Goal: Task Accomplishment & Management: Complete application form

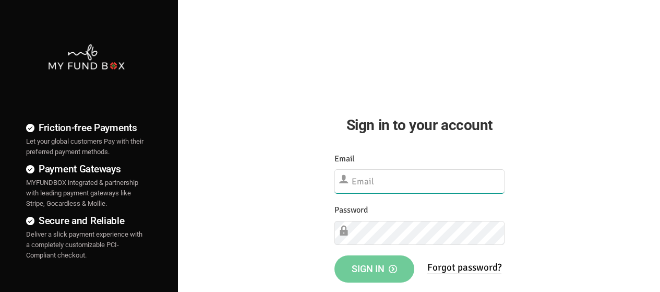
type input "[EMAIL_ADDRESS][DOMAIN_NAME]"
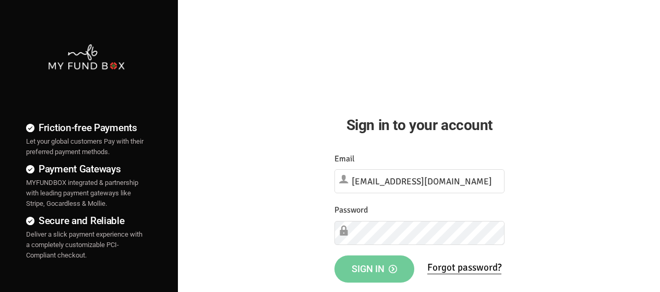
click at [359, 270] on span "Sign in" at bounding box center [374, 268] width 45 height 11
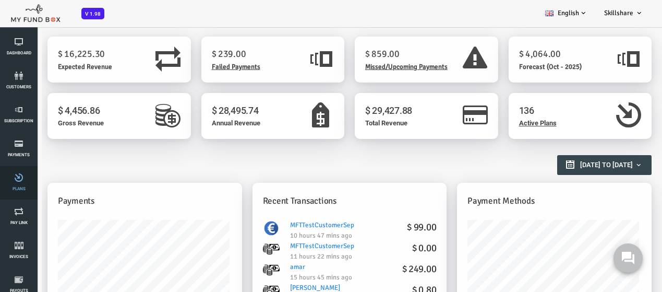
click at [6, 186] on link "Plans" at bounding box center [18, 182] width 31 height 33
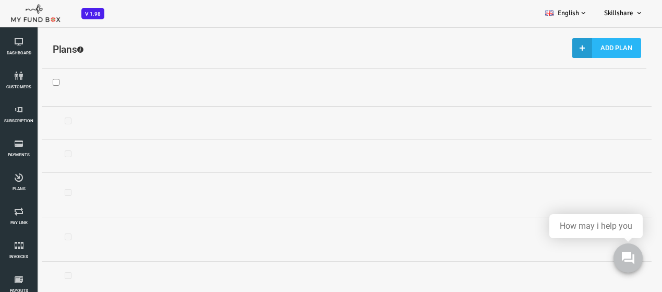
select select "100"
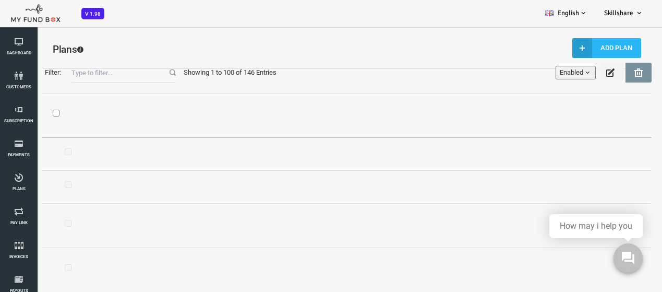
click at [123, 79] on input "Filter:" at bounding box center [97, 73] width 104 height 20
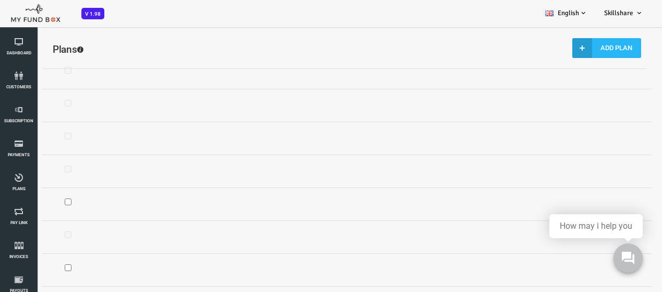
scroll to position [42, 0]
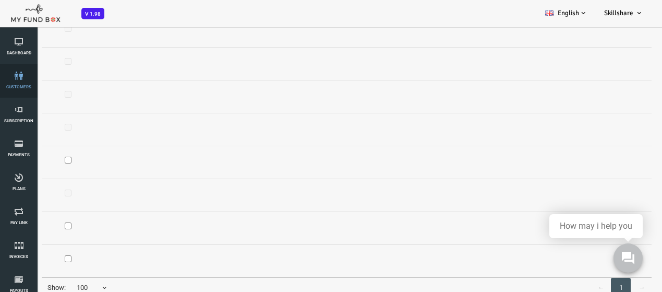
type input "MFT"
click at [0, 82] on li "customers" at bounding box center [19, 80] width 38 height 33
click at [28, 89] on link "customers" at bounding box center [18, 80] width 31 height 33
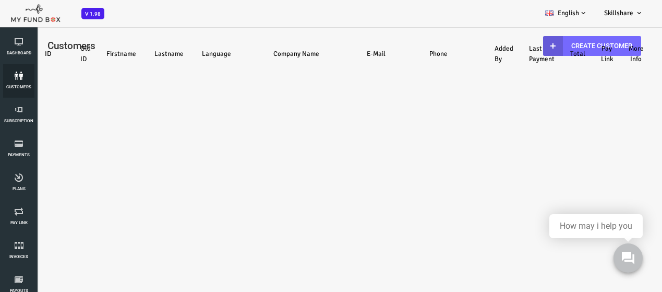
select select "100"
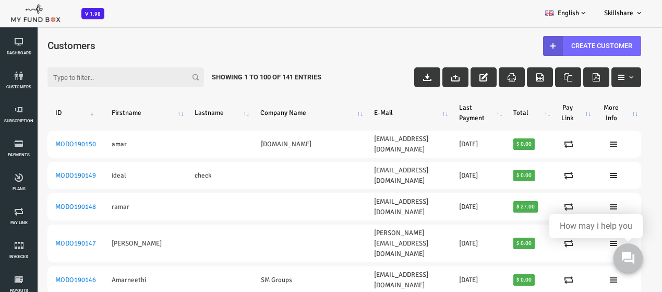
click at [108, 74] on input "Filter:" at bounding box center [99, 77] width 157 height 20
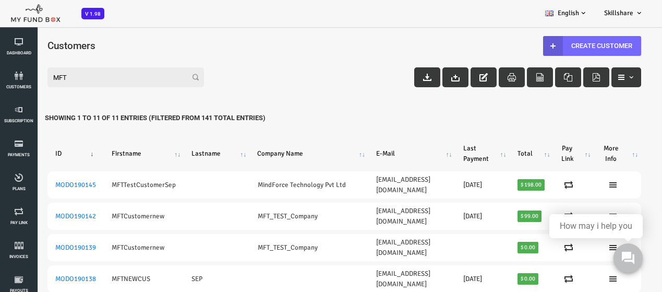
type input "MFT"
click at [24, 185] on link "Plans" at bounding box center [18, 182] width 31 height 33
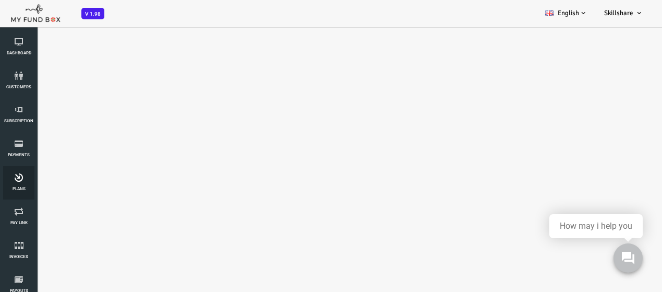
select select "100"
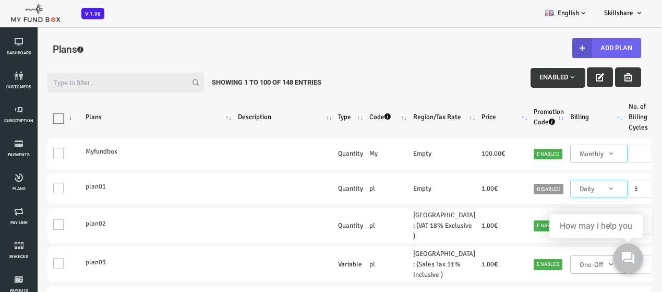
click at [592, 53] on button "Add Plan" at bounding box center [580, 48] width 69 height 20
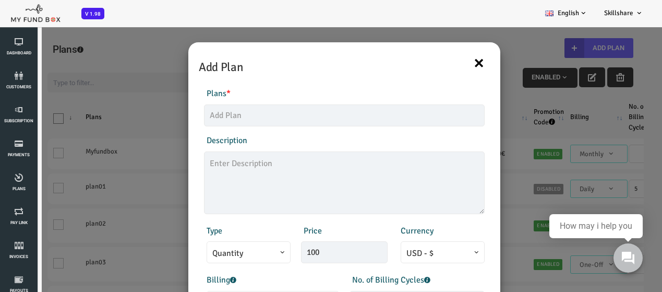
click at [449, 69] on button "×" at bounding box center [452, 63] width 11 height 22
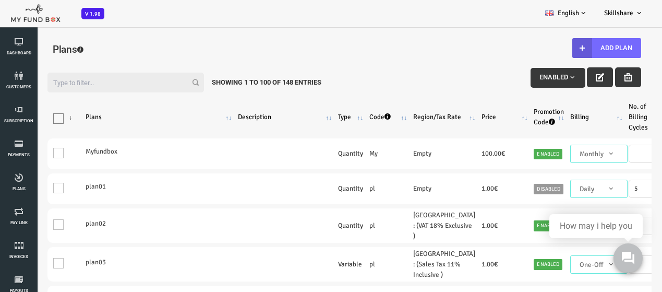
click at [71, 88] on input "Filter:" at bounding box center [99, 83] width 157 height 20
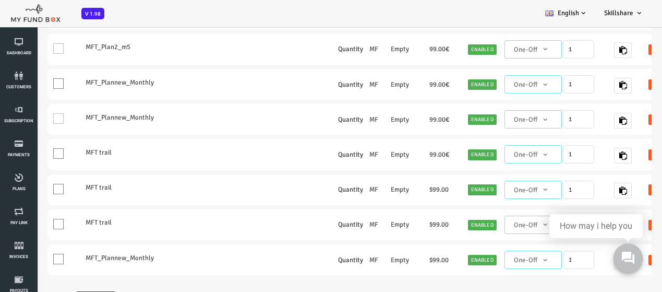
scroll to position [42, 0]
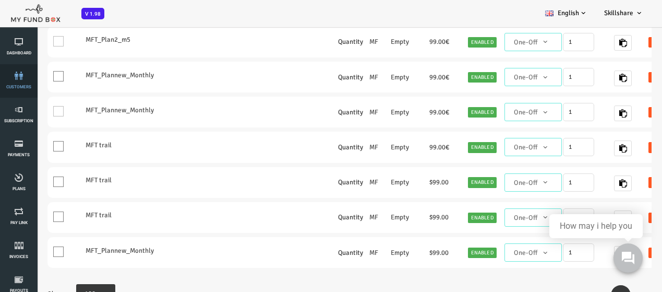
type input "MFT"
click at [15, 71] on link "customers" at bounding box center [18, 80] width 31 height 33
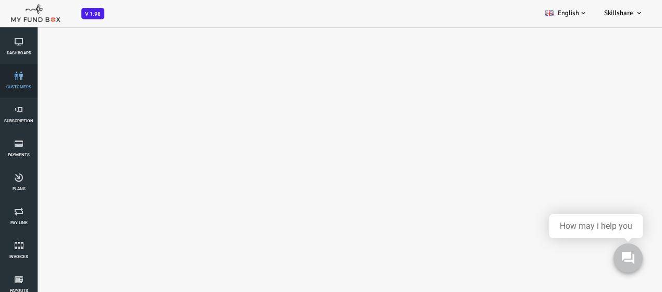
select select "100"
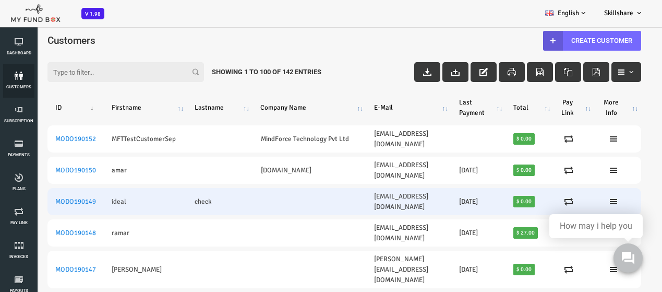
scroll to position [0, 0]
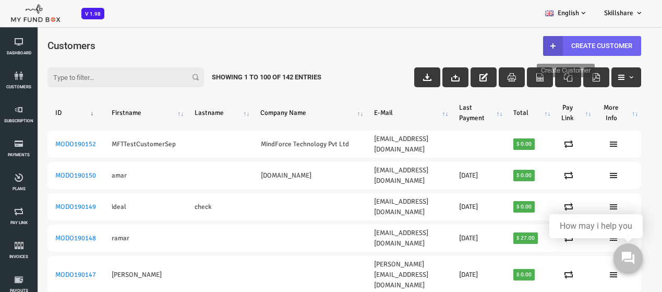
click at [606, 39] on link "Create Customer" at bounding box center [566, 46] width 98 height 20
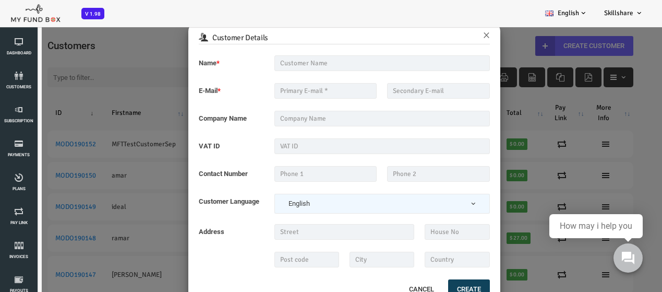
scroll to position [30, 0]
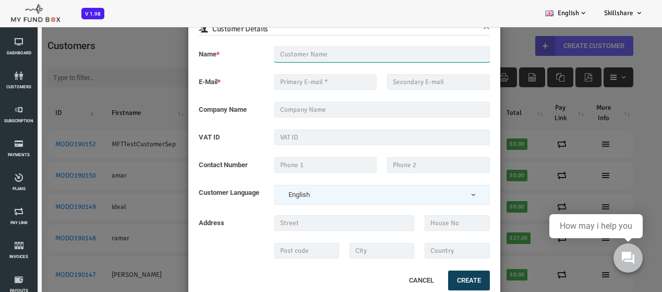
click at [259, 52] on input "text" at bounding box center [356, 54] width 216 height 16
drag, startPoint x: 262, startPoint y: 55, endPoint x: 282, endPoint y: 75, distance: 28.0
click at [263, 58] on input "MFTCustomerOct" at bounding box center [356, 54] width 216 height 16
click at [282, 76] on input "text" at bounding box center [299, 82] width 103 height 16
click at [265, 49] on input "MFTCustomerOct" at bounding box center [356, 54] width 216 height 16
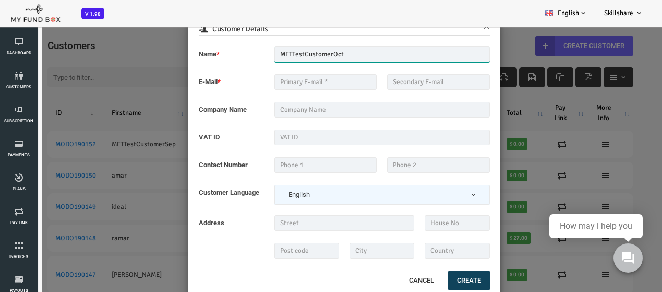
type input "MFTTestCustomerOct"
click at [294, 80] on input "text" at bounding box center [299, 82] width 103 height 16
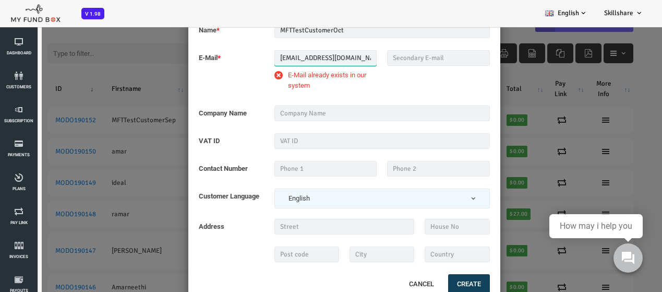
scroll to position [29, 0]
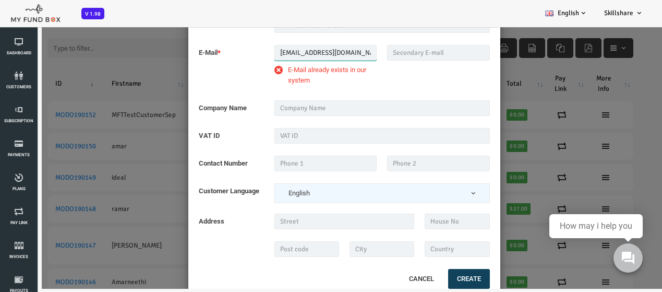
type input "mftmailbox@mailinator.com"
click at [267, 113] on input "text" at bounding box center [356, 108] width 216 height 16
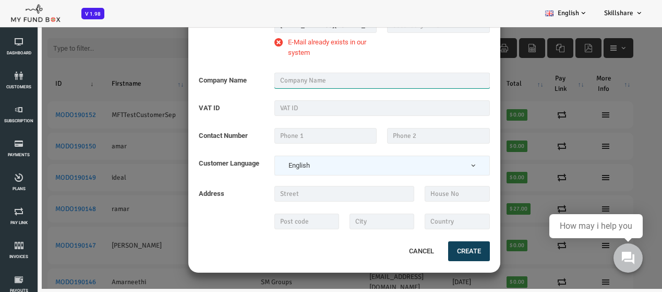
scroll to position [0, 0]
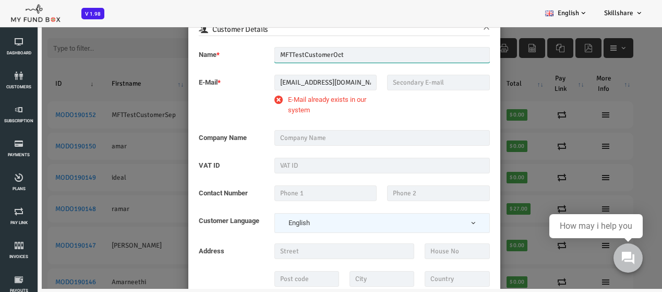
click at [339, 50] on input "MFTTestCustomerOct" at bounding box center [356, 55] width 216 height 16
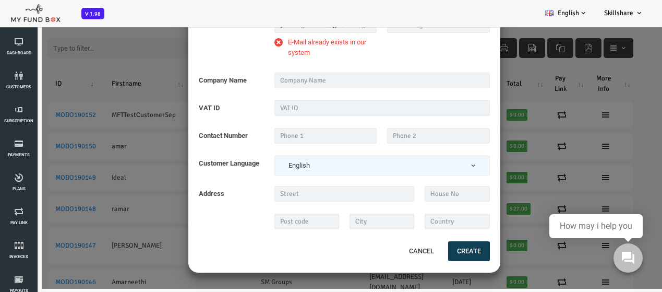
type input "MFTcustomer"
click at [422, 250] on button "Create" at bounding box center [443, 251] width 42 height 20
click at [387, 246] on button "Cancel" at bounding box center [395, 251] width 45 height 22
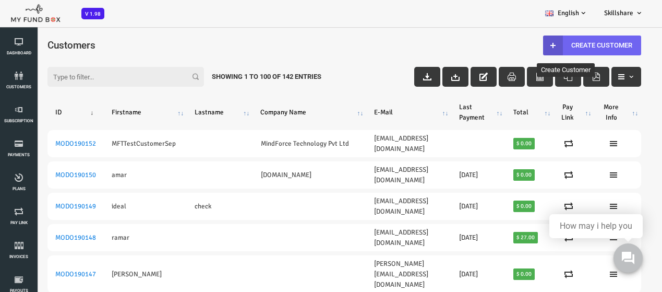
scroll to position [0, 0]
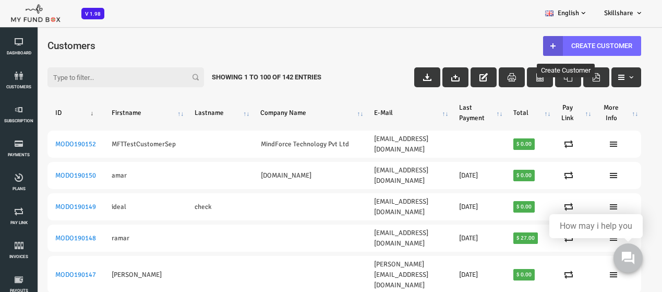
click at [61, 69] on input "Filter:" at bounding box center [99, 77] width 157 height 20
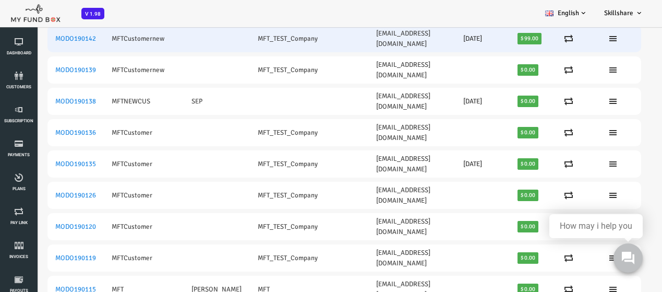
scroll to position [29, 0]
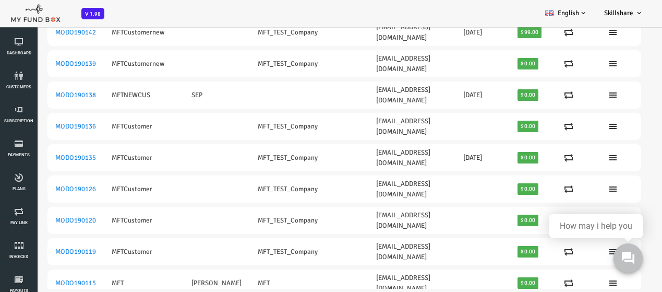
type input "MFT"
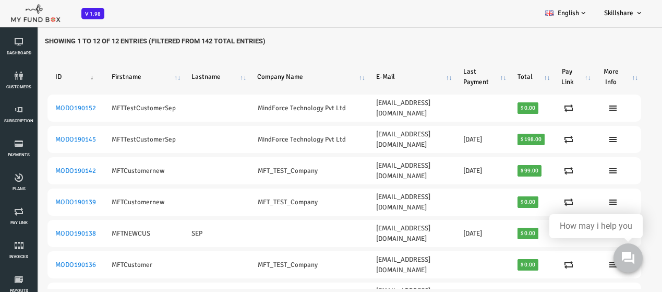
scroll to position [52, 0]
